Goal: Information Seeking & Learning: Learn about a topic

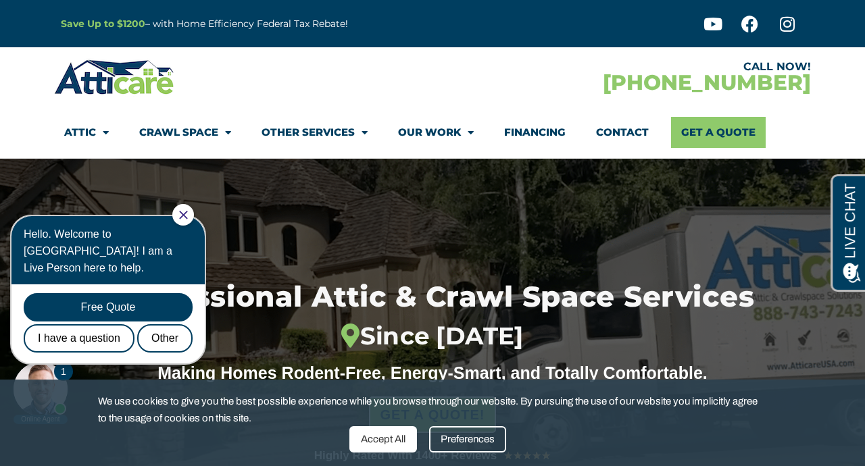
click at [187, 215] on icon "Close Chat" at bounding box center [183, 215] width 8 height 8
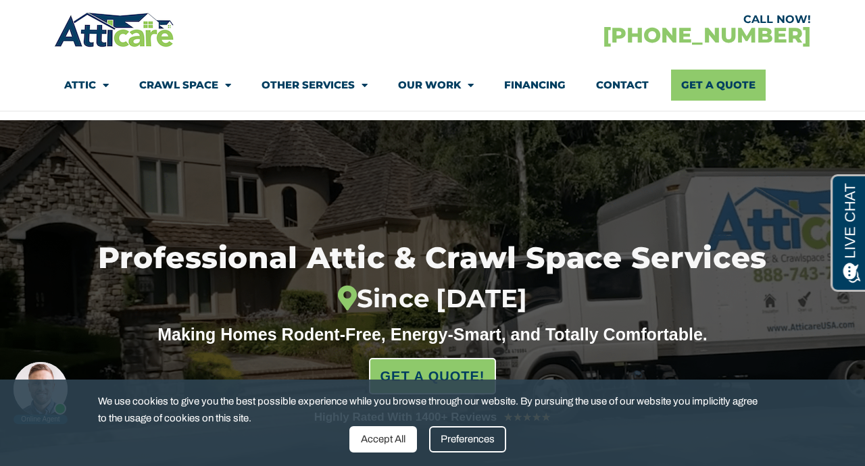
scroll to position [68, 0]
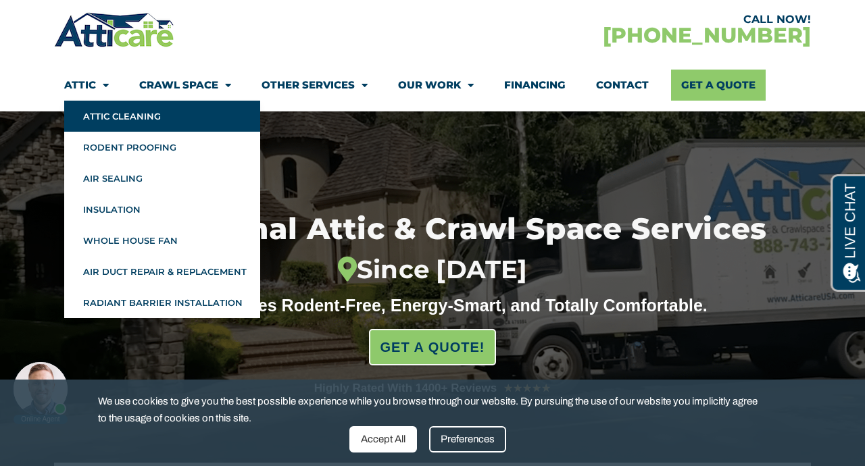
click at [126, 117] on link "Attic Cleaning" at bounding box center [162, 116] width 196 height 31
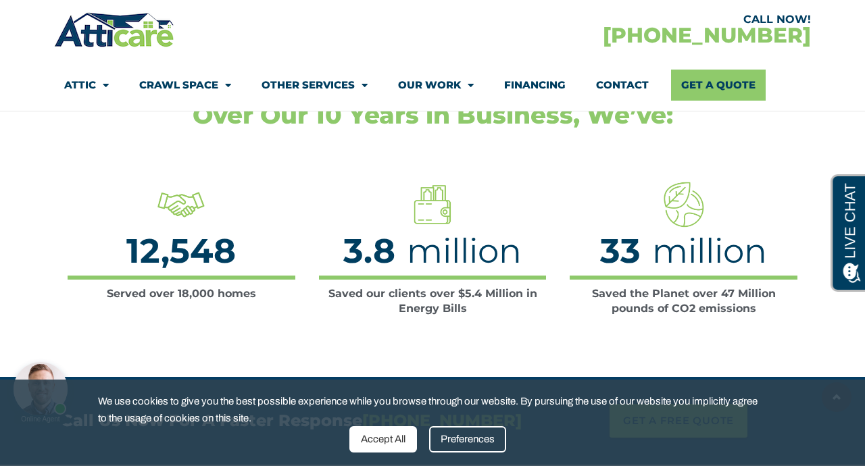
scroll to position [2163, 0]
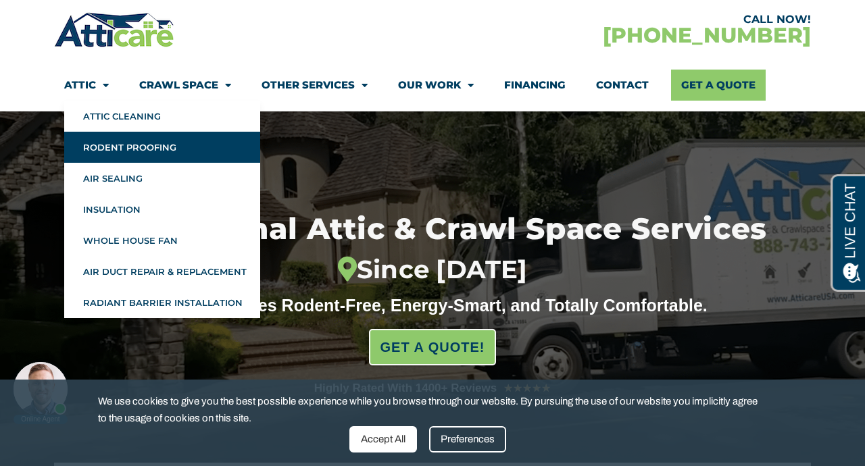
click at [117, 145] on link "Rodent Proofing" at bounding box center [162, 147] width 196 height 31
